Goal: Task Accomplishment & Management: Manage account settings

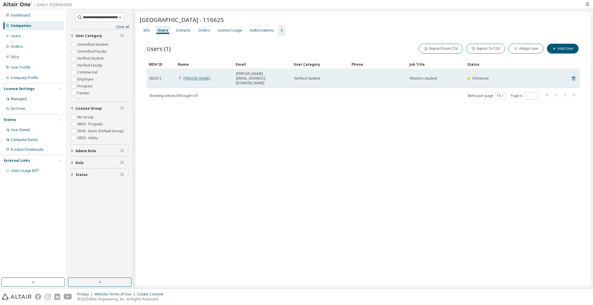
click at [188, 76] on link "[PERSON_NAME]" at bounding box center [196, 78] width 27 height 5
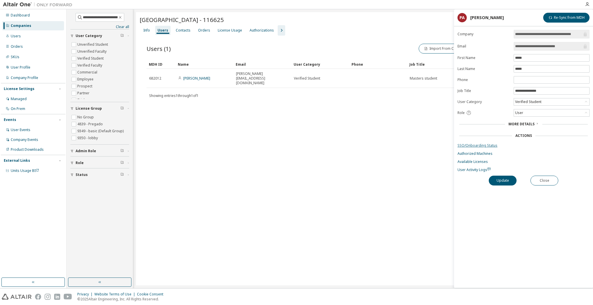
click at [492, 146] on link "SSO/Onboarding Status" at bounding box center [523, 145] width 132 height 5
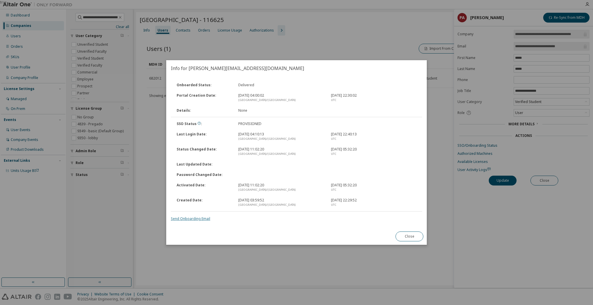
click at [197, 217] on link "Send Onboarding Email" at bounding box center [190, 218] width 39 height 5
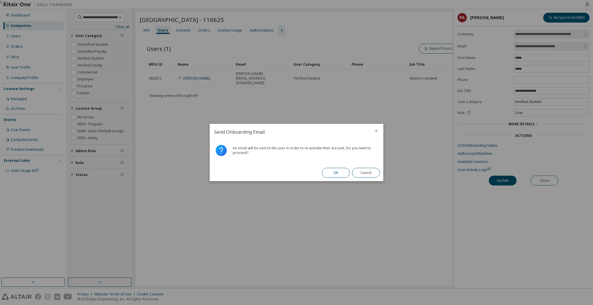
click at [336, 172] on button "Ok" at bounding box center [336, 173] width 28 height 10
click at [371, 174] on button "Close" at bounding box center [366, 173] width 28 height 10
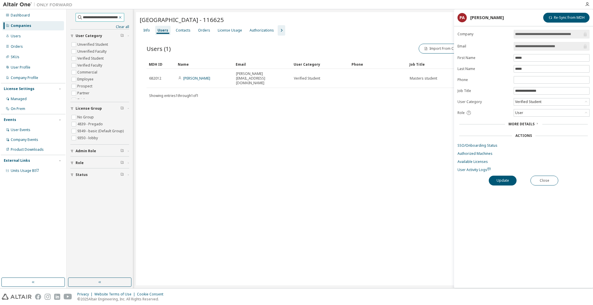
click at [122, 18] on icon "button" at bounding box center [120, 17] width 5 height 5
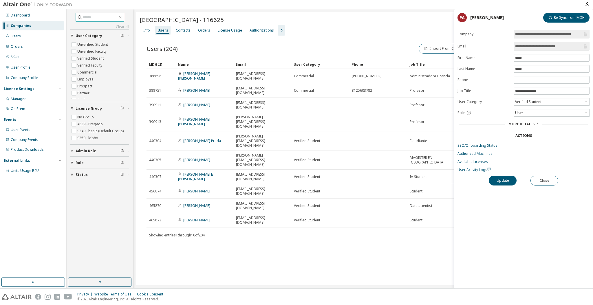
click at [553, 187] on div "**********" at bounding box center [523, 159] width 139 height 258
click at [552, 185] on button "Close" at bounding box center [544, 181] width 28 height 10
